Goal: Book appointment/travel/reservation

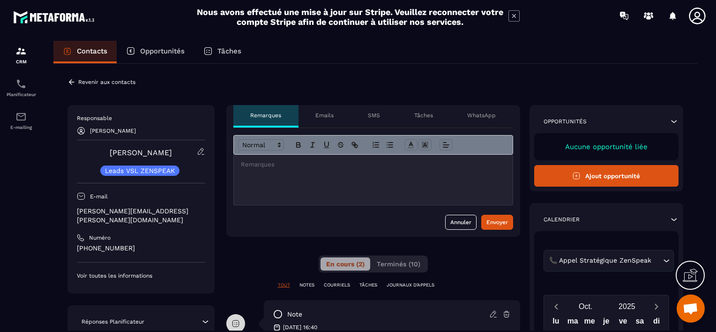
click at [280, 174] on div at bounding box center [373, 180] width 279 height 50
click at [322, 171] on p "**********" at bounding box center [372, 173] width 265 height 8
click at [349, 173] on p "**********" at bounding box center [372, 173] width 265 height 8
click at [714, 304] on section "**********" at bounding box center [358, 194] width 716 height 327
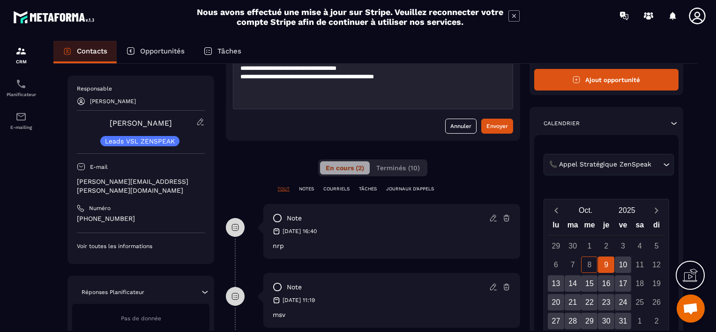
scroll to position [141, 0]
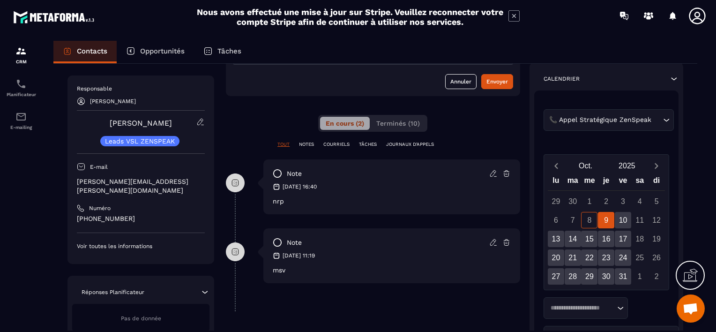
click at [592, 221] on div "8" at bounding box center [589, 220] width 16 height 16
click at [588, 219] on div "8" at bounding box center [589, 220] width 16 height 16
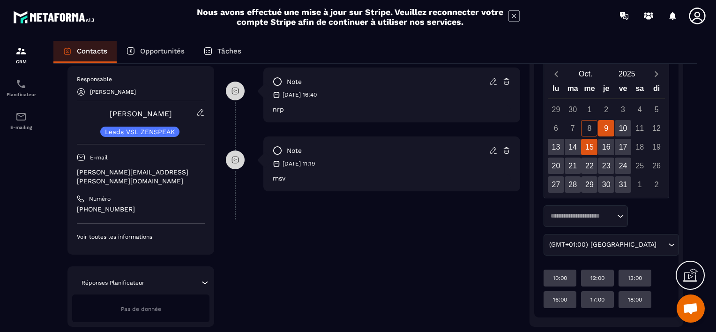
scroll to position [234, 0]
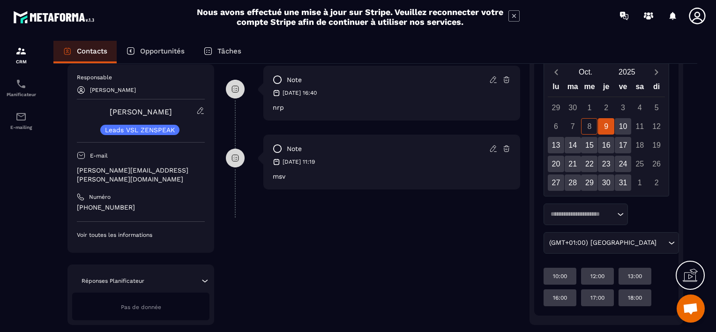
click at [607, 121] on div "9" at bounding box center [606, 126] width 16 height 16
click at [619, 121] on div "10" at bounding box center [623, 126] width 16 height 16
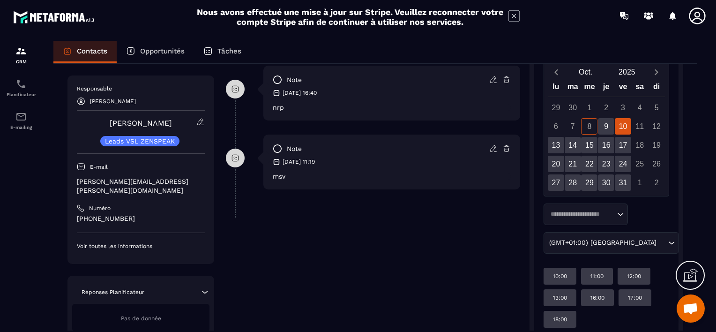
click at [590, 126] on div "8" at bounding box center [589, 126] width 16 height 16
click at [590, 127] on div "8" at bounding box center [589, 126] width 16 height 16
click at [607, 126] on div "9" at bounding box center [606, 126] width 16 height 16
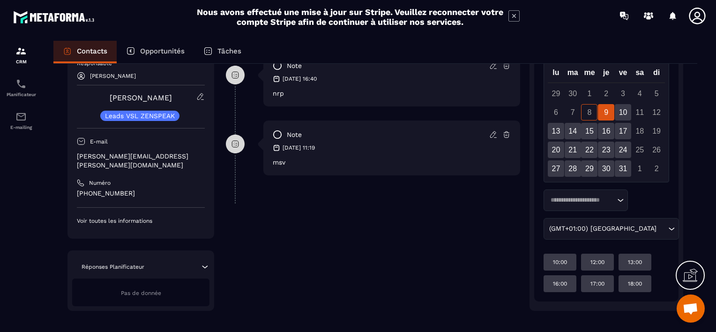
scroll to position [256, 0]
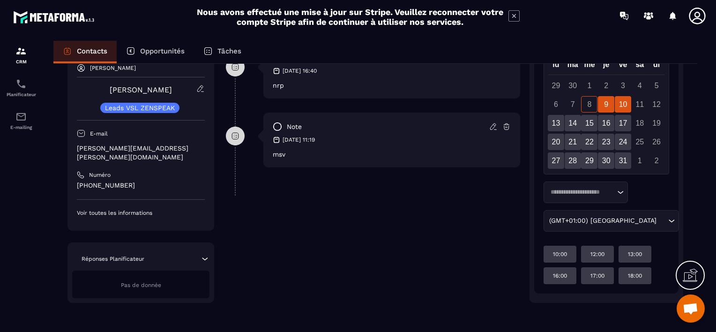
click at [625, 105] on div "10" at bounding box center [623, 104] width 16 height 16
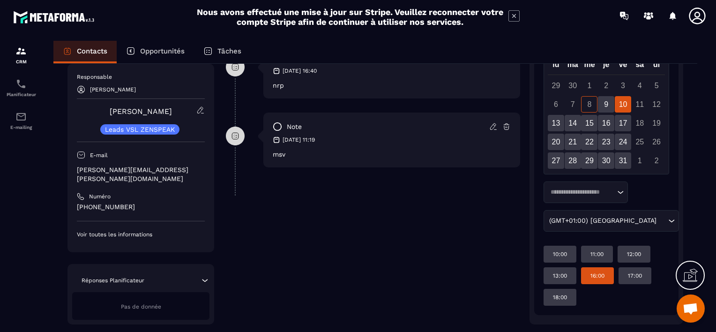
click at [594, 277] on p "16:00" at bounding box center [597, 275] width 14 height 7
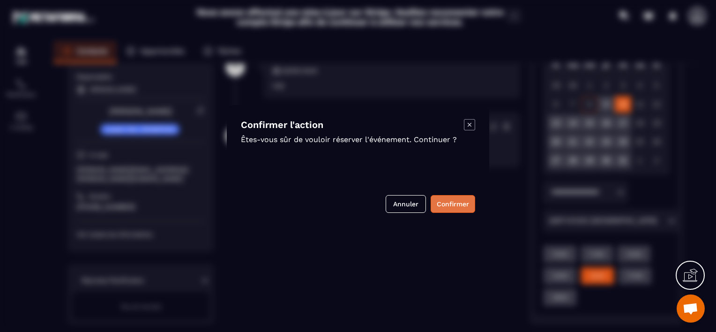
click at [442, 202] on button "Confirmer" at bounding box center [453, 204] width 45 height 18
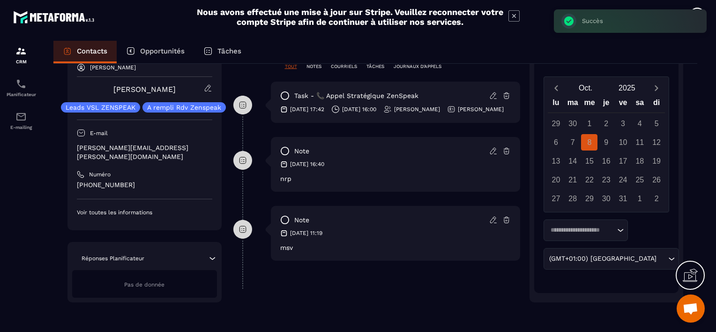
scroll to position [82, 0]
